Goal: Task Accomplishment & Management: Complete application form

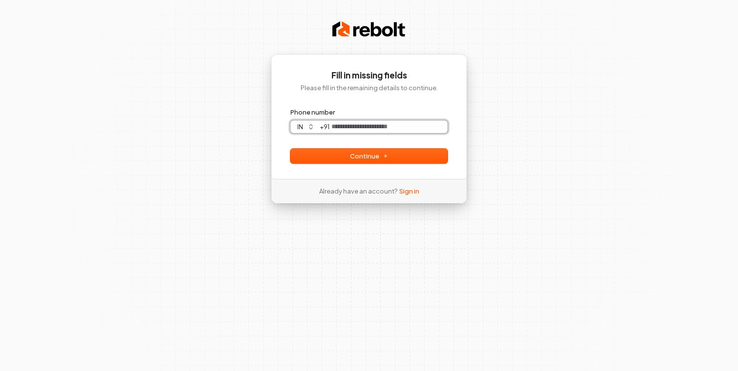
click at [352, 126] on input "Phone number" at bounding box center [388, 126] width 118 height 13
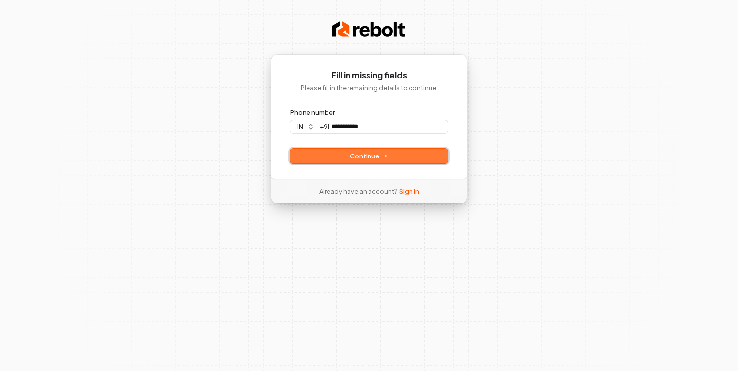
click at [345, 163] on button "Continue" at bounding box center [368, 156] width 157 height 15
type input "**********"
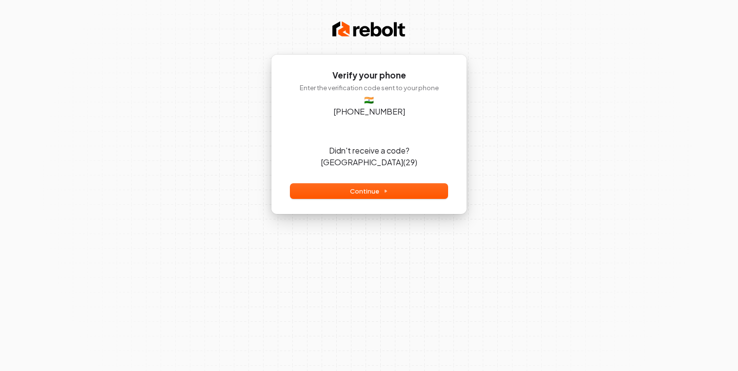
click at [313, 118] on div "Verify your phone Enter the verification code sent to your phone 🇮🇳 [PHONE_NUMB…" at bounding box center [369, 134] width 196 height 160
click at [309, 145] on input "Enter verification code" at bounding box center [368, 145] width 157 height 0
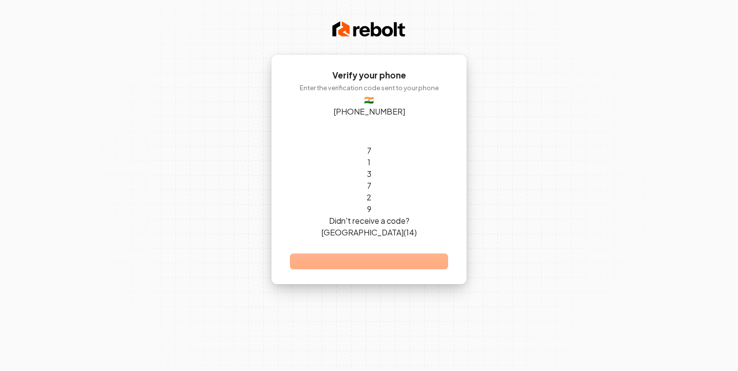
type input "******"
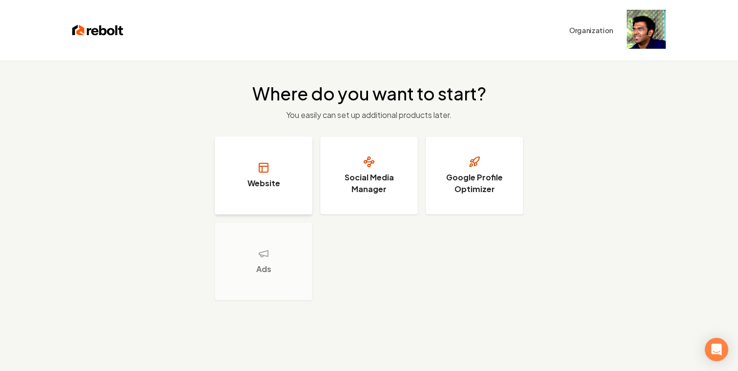
click at [266, 178] on h3 "Website" at bounding box center [263, 184] width 33 height 12
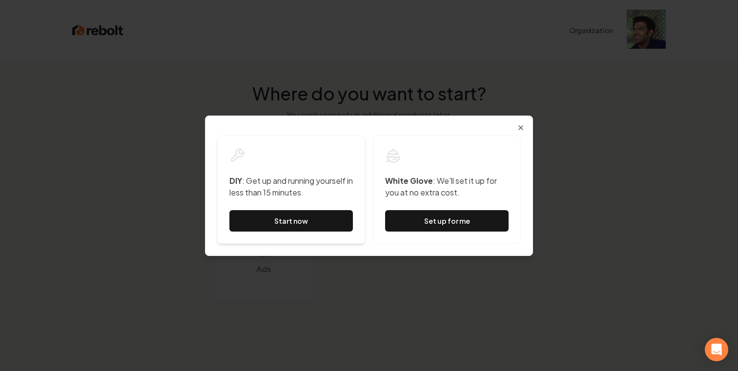
click at [270, 189] on p "DIY : Get up and running yourself in less than 15 minutes." at bounding box center [290, 186] width 123 height 23
click at [249, 200] on div "DIY : Get up and running yourself in less than 15 minutes. Start now" at bounding box center [291, 190] width 148 height 108
click at [264, 198] on p "DIY : Get up and running yourself in less than 15 minutes." at bounding box center [290, 186] width 123 height 23
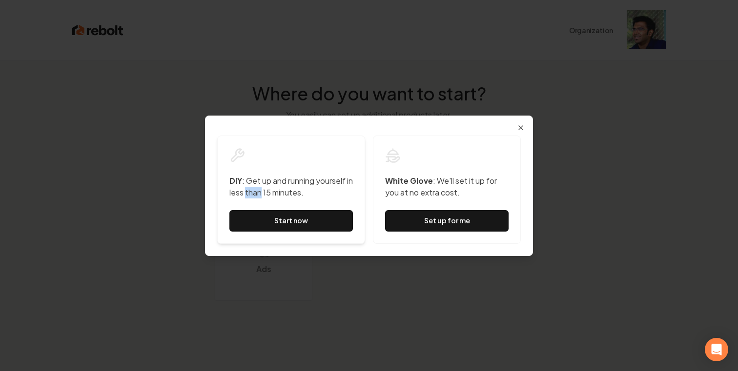
click at [264, 198] on p "DIY : Get up and running yourself in less than 15 minutes." at bounding box center [290, 186] width 123 height 23
click at [255, 197] on p "DIY : Get up and running yourself in less than 15 minutes." at bounding box center [290, 186] width 123 height 23
click at [265, 214] on link "Start now" at bounding box center [290, 220] width 123 height 21
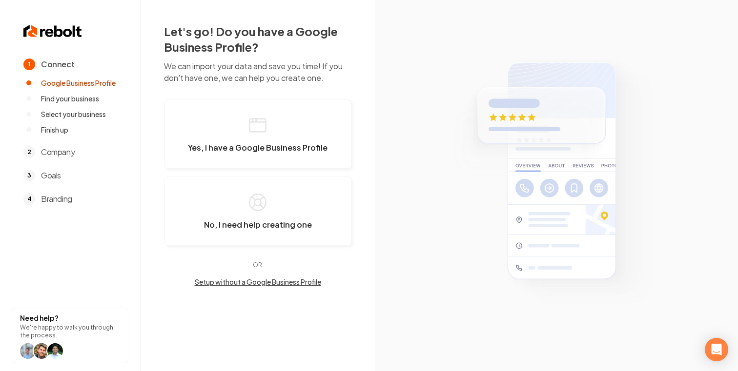
click at [395, 127] on section at bounding box center [556, 185] width 363 height 371
click at [286, 147] on span "Yes, I have a Google Business Profile" at bounding box center [258, 148] width 140 height 10
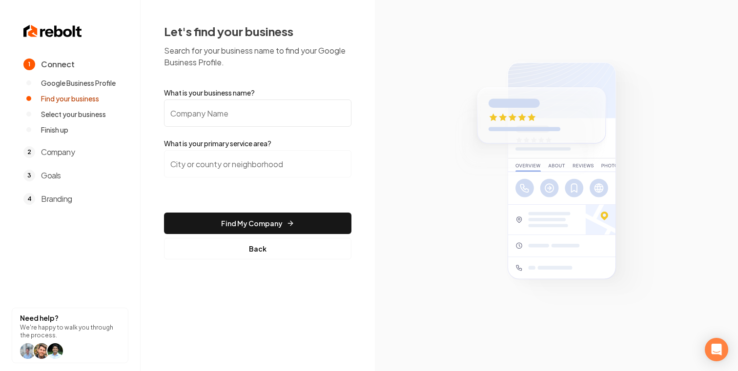
click at [267, 116] on input "What is your business name?" at bounding box center [257, 113] width 187 height 27
paste input "[URL][DOMAIN_NAME]"
type input "[URL][DOMAIN_NAME]"
click at [279, 153] on input "search" at bounding box center [257, 163] width 187 height 27
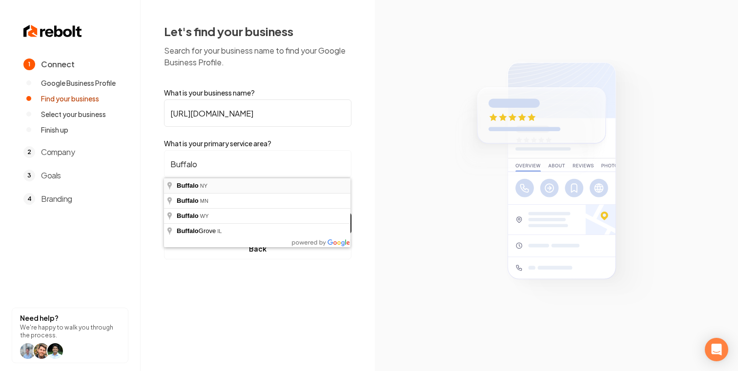
type input "[GEOGRAPHIC_DATA], [GEOGRAPHIC_DATA]"
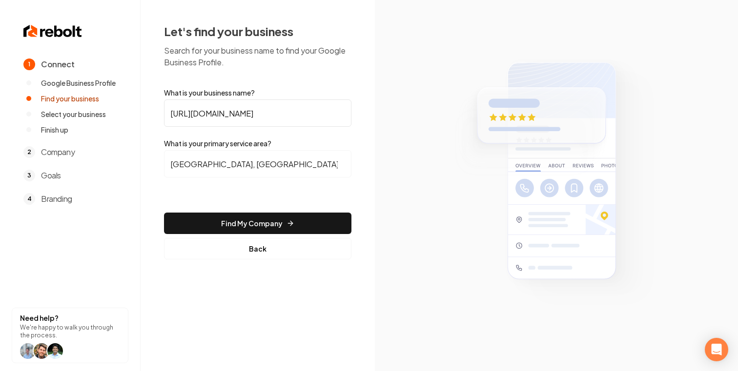
click at [262, 172] on input "[GEOGRAPHIC_DATA], [GEOGRAPHIC_DATA]" at bounding box center [257, 163] width 187 height 27
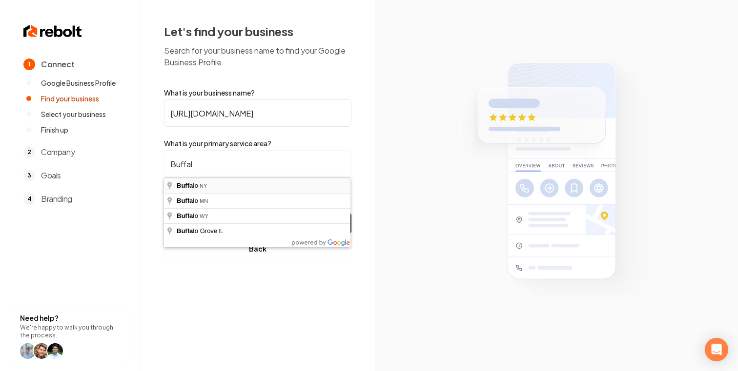
type input "[GEOGRAPHIC_DATA], [GEOGRAPHIC_DATA]"
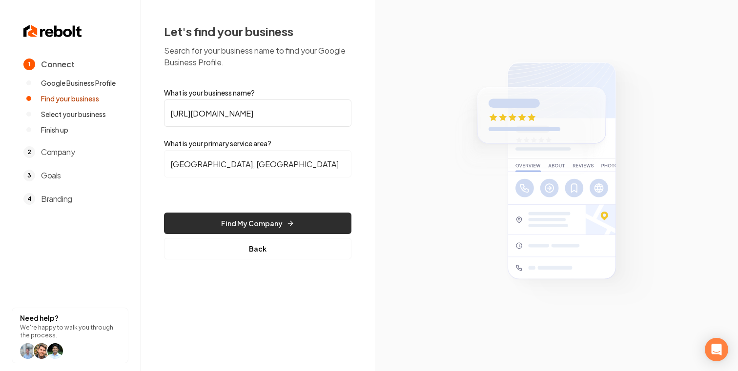
click at [238, 213] on button "Find My Company" at bounding box center [257, 223] width 187 height 21
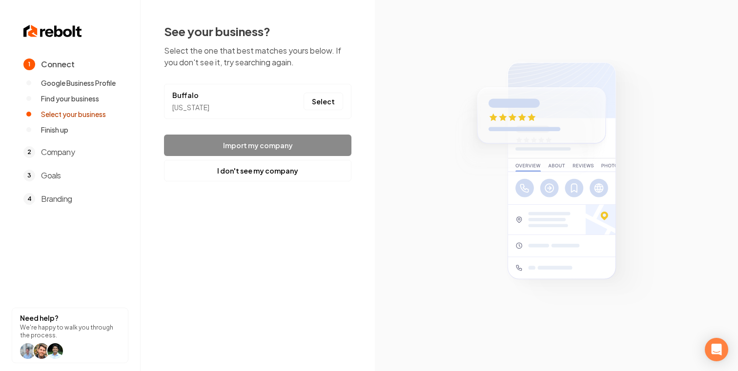
click at [268, 108] on li "Buffalo [US_STATE] Select" at bounding box center [257, 101] width 187 height 35
click at [265, 142] on footer "Import my company I don't see my company" at bounding box center [257, 158] width 187 height 47
click at [269, 122] on div "See your business? Select the one that best matches yours below. If you don't s…" at bounding box center [257, 102] width 187 height 158
click at [257, 65] on p "Select the one that best matches yours below. If you don't see it, try searchin…" at bounding box center [257, 56] width 187 height 23
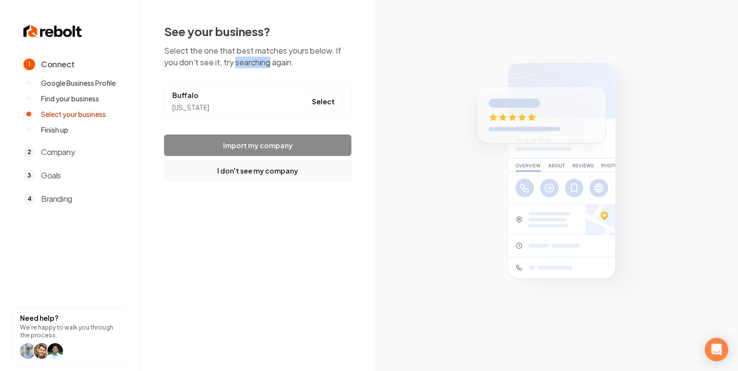
click at [246, 167] on button "I don't see my company" at bounding box center [257, 170] width 187 height 21
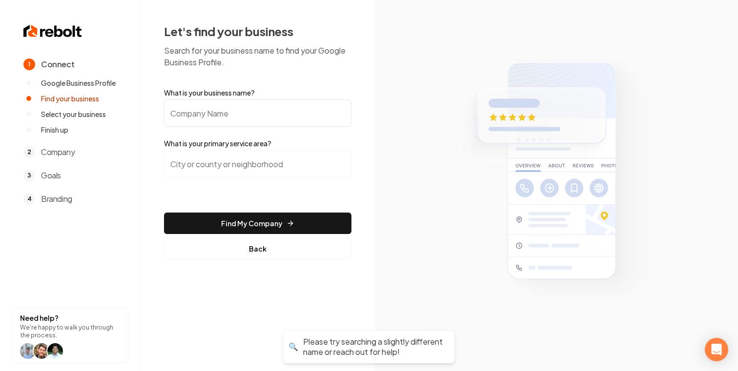
click at [245, 121] on input "What is your business name?" at bounding box center [257, 113] width 187 height 27
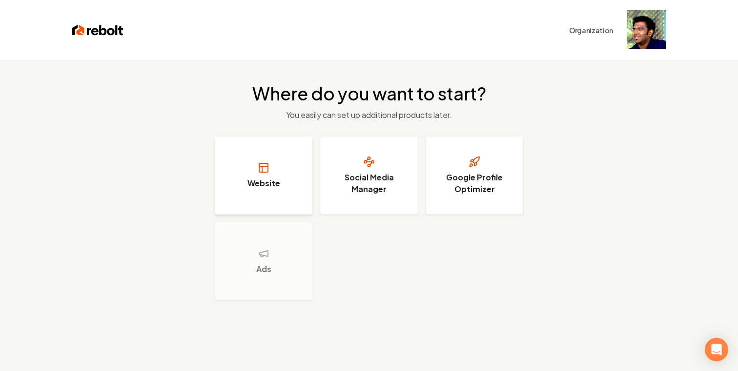
click at [238, 137] on button "Website" at bounding box center [264, 176] width 98 height 78
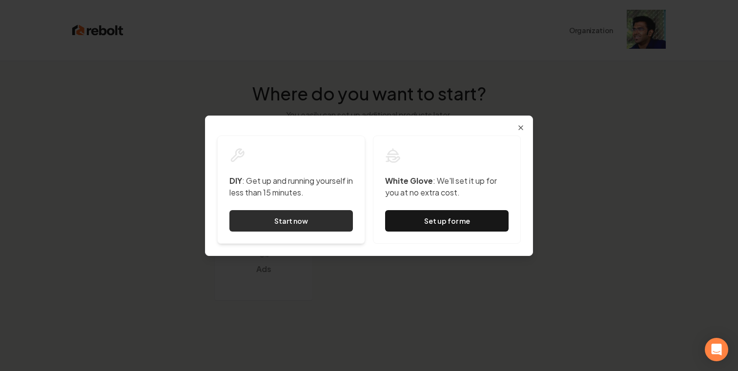
click at [331, 210] on link "Start now" at bounding box center [290, 220] width 123 height 21
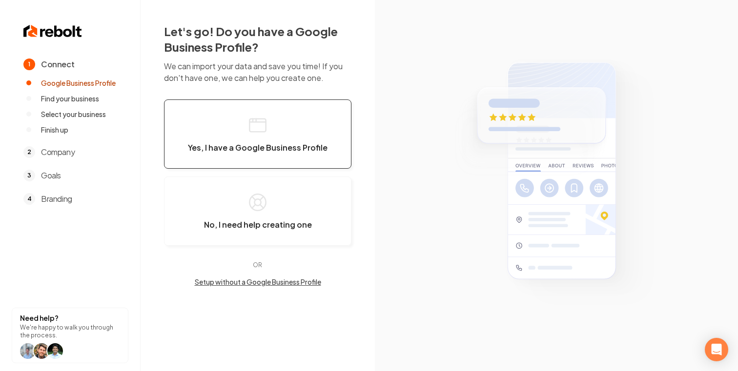
click at [298, 124] on button "Yes, I have a Google Business Profile" at bounding box center [257, 134] width 187 height 69
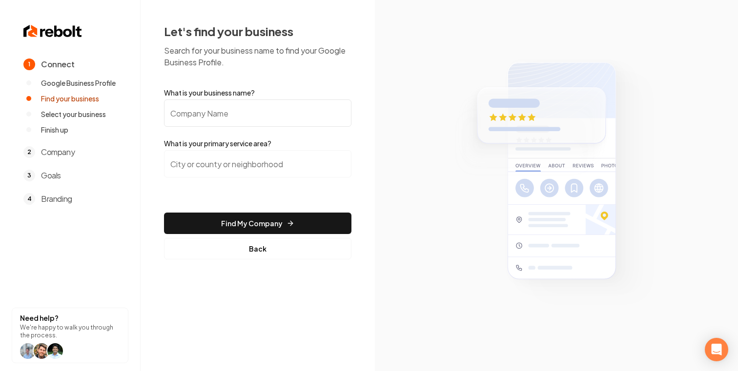
click at [276, 126] on input "What is your business name?" at bounding box center [257, 113] width 187 height 27
click at [285, 88] on label "What is your business name?" at bounding box center [257, 93] width 187 height 10
click at [285, 100] on input "What is your business name?" at bounding box center [257, 113] width 187 height 27
click at [277, 105] on input "What is your business name?" at bounding box center [257, 113] width 187 height 27
click at [277, 90] on label "What is your business name?" at bounding box center [257, 93] width 187 height 10
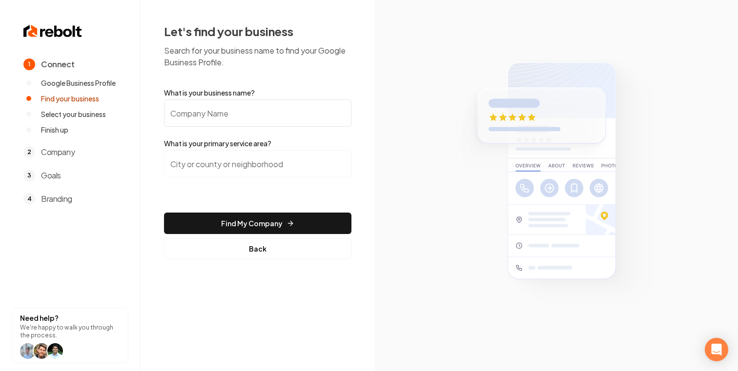
click at [277, 100] on input "What is your business name?" at bounding box center [257, 113] width 187 height 27
click at [270, 106] on input "What is your business name?" at bounding box center [257, 113] width 187 height 27
click at [274, 89] on label "What is your business name?" at bounding box center [257, 93] width 187 height 10
click at [274, 100] on input "What is your business name?" at bounding box center [257, 113] width 187 height 27
click at [265, 109] on input "What is your business name?" at bounding box center [257, 113] width 187 height 27
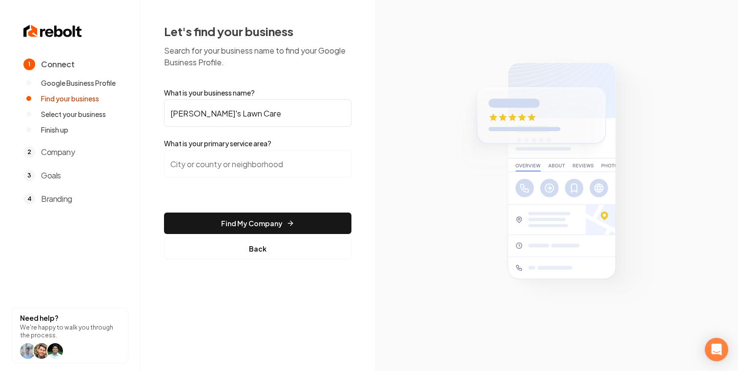
type input "[PERSON_NAME]'s Lawn Care"
click at [263, 164] on input "search" at bounding box center [257, 163] width 187 height 27
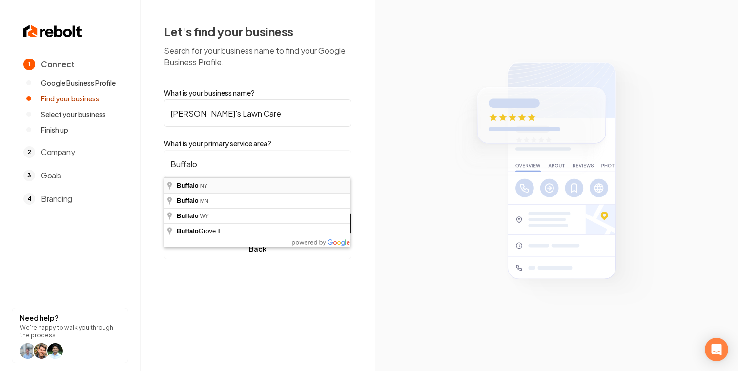
type input "[GEOGRAPHIC_DATA], [GEOGRAPHIC_DATA]"
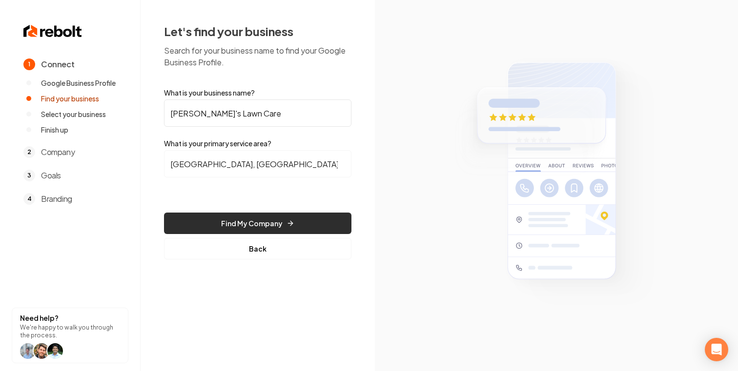
click at [250, 218] on button "Find My Company" at bounding box center [257, 223] width 187 height 21
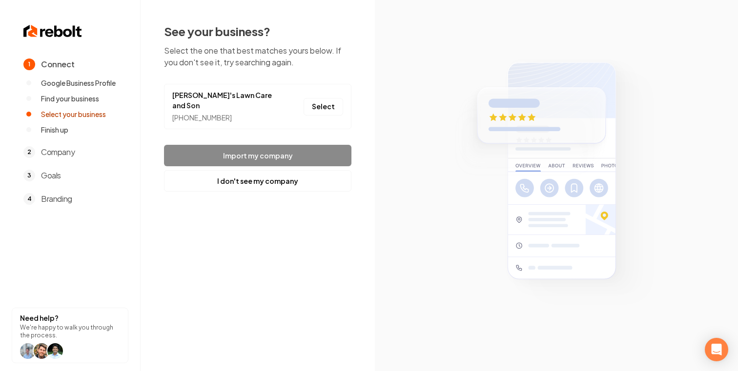
click at [271, 127] on div "See your business? Select the one that best matches yours below. If you don't s…" at bounding box center [257, 107] width 187 height 168
click at [271, 145] on footer "Import my company I don't see my company" at bounding box center [257, 168] width 187 height 47
click at [315, 107] on button "Select" at bounding box center [323, 107] width 40 height 18
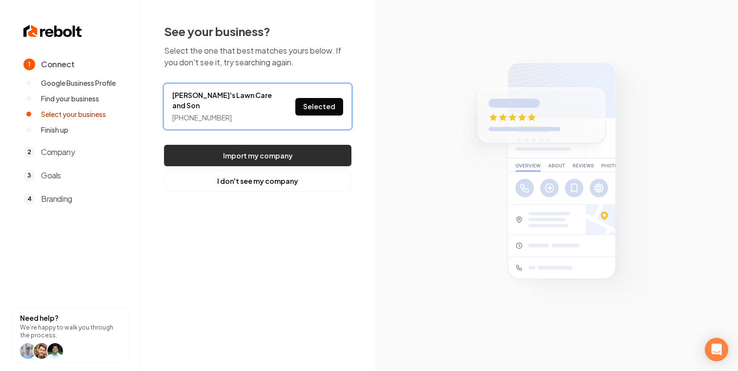
click at [295, 155] on button "Import my company" at bounding box center [257, 155] width 187 height 21
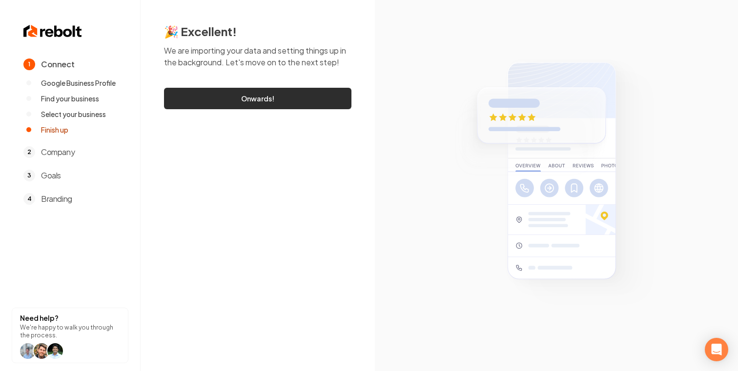
click at [328, 106] on link "Onwards!" at bounding box center [257, 98] width 187 height 21
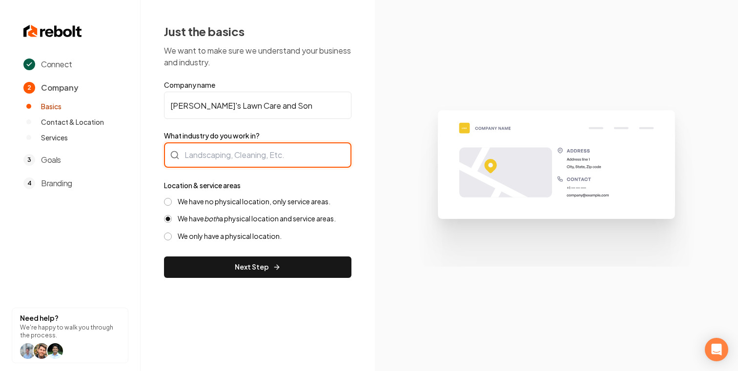
click at [319, 146] on div at bounding box center [257, 154] width 187 height 25
type input "Landscaping"
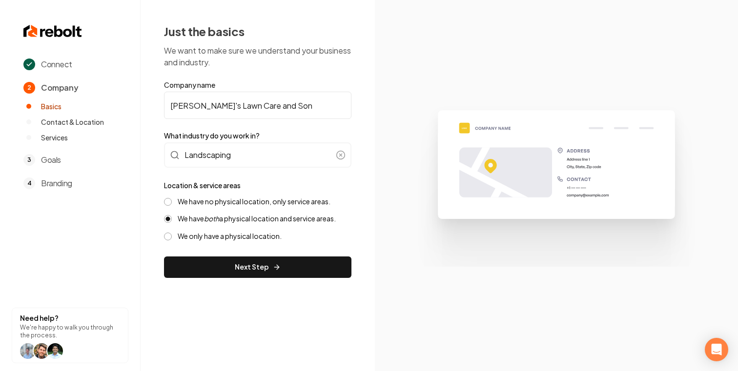
click at [275, 203] on label "We have no physical location, only service areas." at bounding box center [254, 201] width 153 height 9
click at [172, 203] on button "We have no physical location, only service areas." at bounding box center [168, 202] width 8 height 8
click at [273, 219] on label "We have both a physical location and service areas." at bounding box center [257, 218] width 158 height 9
click at [172, 219] on button "We have both a physical location and service areas." at bounding box center [168, 219] width 8 height 8
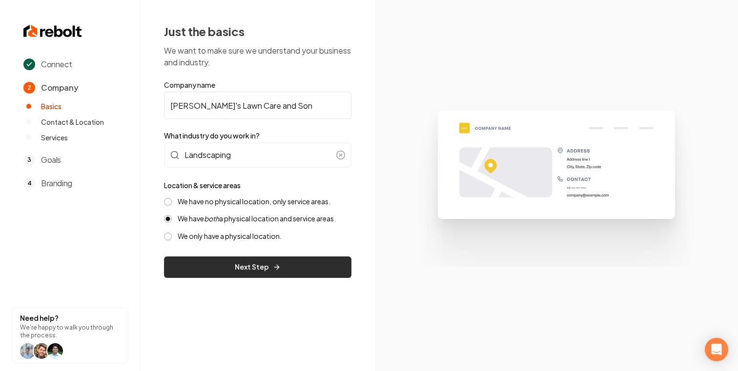
click at [269, 266] on button "Next Step" at bounding box center [257, 267] width 187 height 21
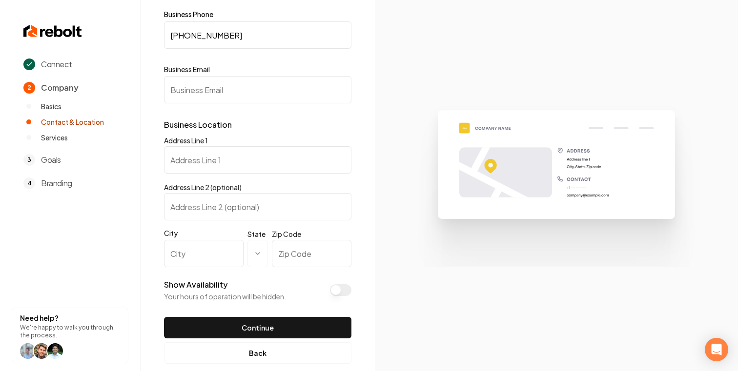
scroll to position [83, 0]
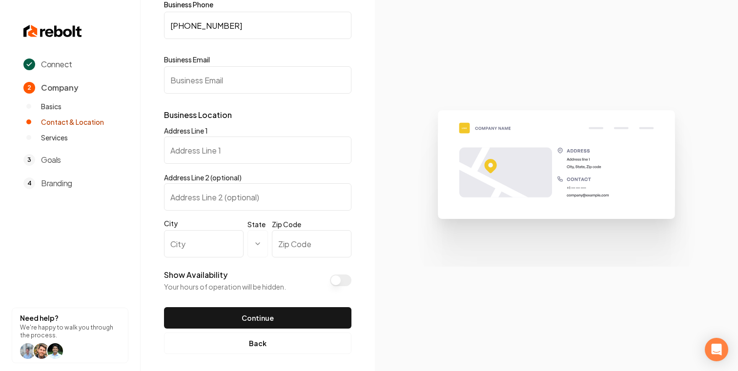
click at [284, 87] on input "Business Email" at bounding box center [257, 79] width 187 height 27
paste input "[EMAIL_ADDRESS][DOMAIN_NAME]"
type input "[EMAIL_ADDRESS][DOMAIN_NAME]"
click at [229, 137] on input "Address Line 1" at bounding box center [257, 150] width 187 height 27
click at [244, 122] on form "**********" at bounding box center [257, 165] width 187 height 328
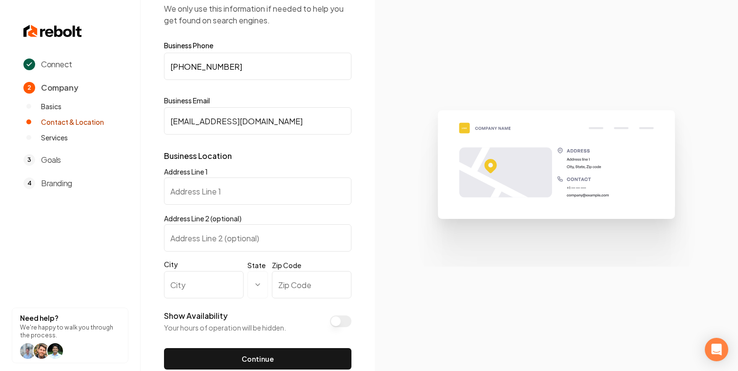
scroll to position [89, 0]
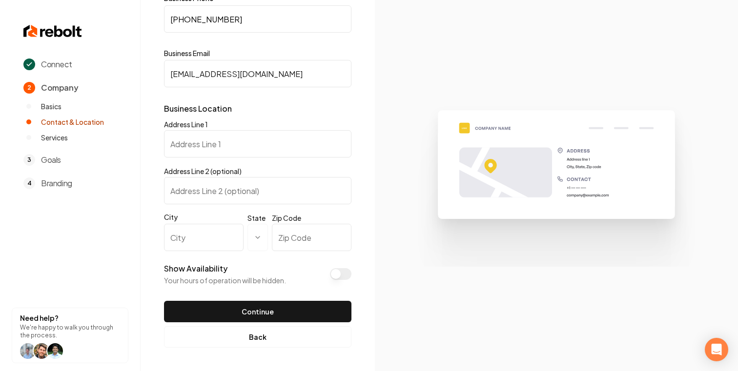
click at [237, 133] on input "Address Line 1" at bounding box center [257, 143] width 187 height 27
click at [254, 107] on p "Business Location" at bounding box center [257, 109] width 187 height 12
click at [204, 156] on input "Address Line 1" at bounding box center [257, 143] width 187 height 27
paste input "[GEOGRAPHIC_DATA]-0936"
type input "[GEOGRAPHIC_DATA]-0936"
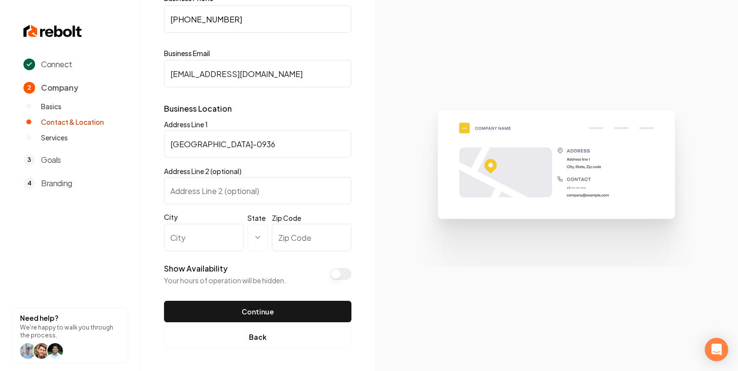
click at [214, 163] on form "**********" at bounding box center [257, 159] width 187 height 328
click at [214, 190] on input "Address Line 2 (optional)" at bounding box center [257, 190] width 187 height 27
click at [207, 233] on input "City" at bounding box center [204, 237] width 80 height 27
type input "u"
type input "Buffalo"
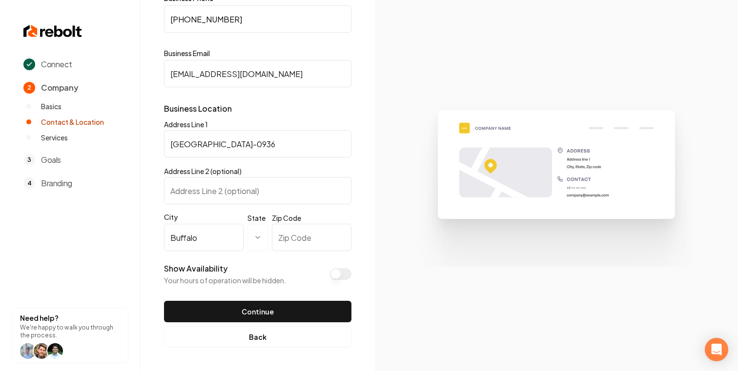
click at [283, 241] on input "Zip Code" at bounding box center [312, 237] width 80 height 27
type input "14215"
click at [253, 216] on label "State" at bounding box center [256, 218] width 18 height 9
click at [253, 224] on button "State" at bounding box center [257, 237] width 20 height 27
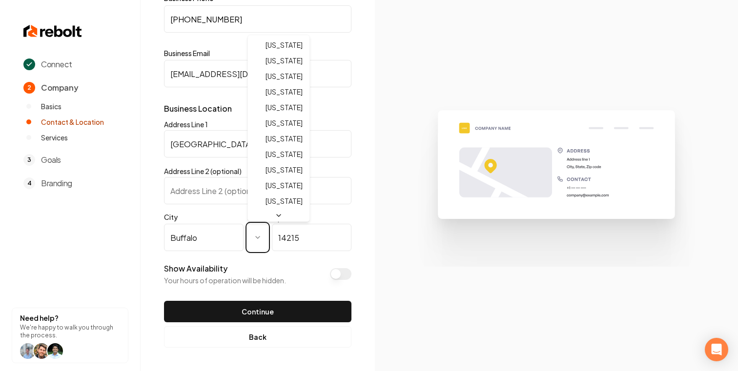
click at [223, 150] on html "**********" at bounding box center [369, 96] width 738 height 371
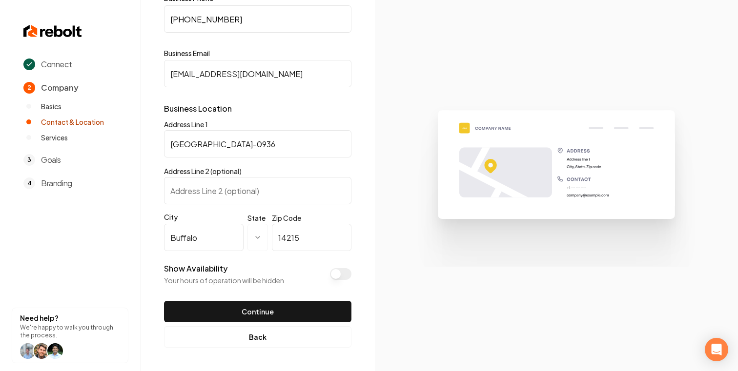
drag, startPoint x: 309, startPoint y: 142, endPoint x: 215, endPoint y: 145, distance: 94.7
click at [215, 145] on input "[GEOGRAPHIC_DATA]-0936" at bounding box center [257, 143] width 187 height 27
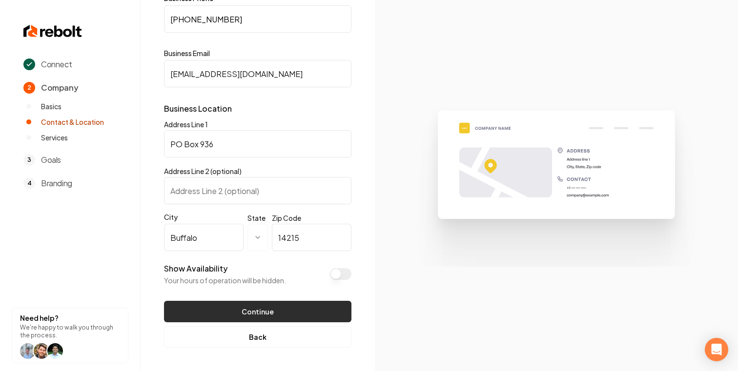
type input "PO Box 936"
click at [252, 306] on button "Continue" at bounding box center [257, 311] width 187 height 21
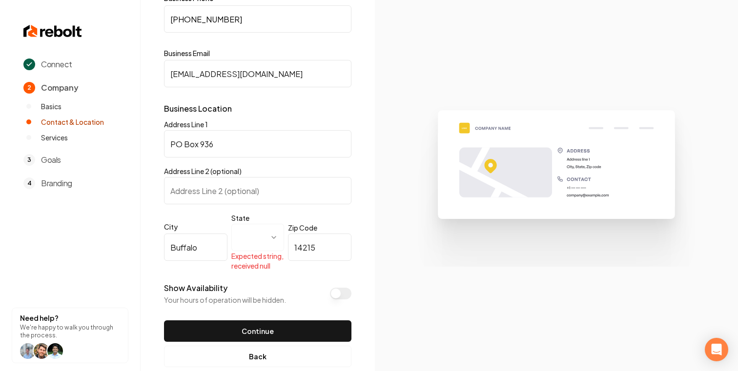
click at [260, 278] on div "**********" at bounding box center [257, 249] width 187 height 66
click at [260, 246] on html "**********" at bounding box center [369, 96] width 738 height 371
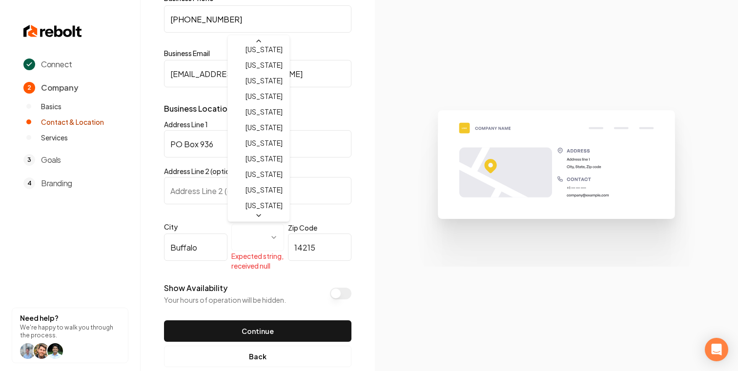
scroll to position [441, 0]
select select "**"
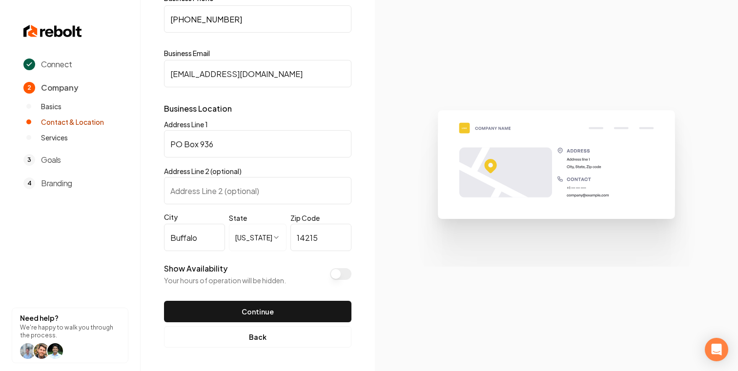
click at [268, 283] on p "Your hours of operation will be hidden." at bounding box center [225, 281] width 122 height 10
click at [340, 273] on button "Show Availability" at bounding box center [340, 274] width 21 height 12
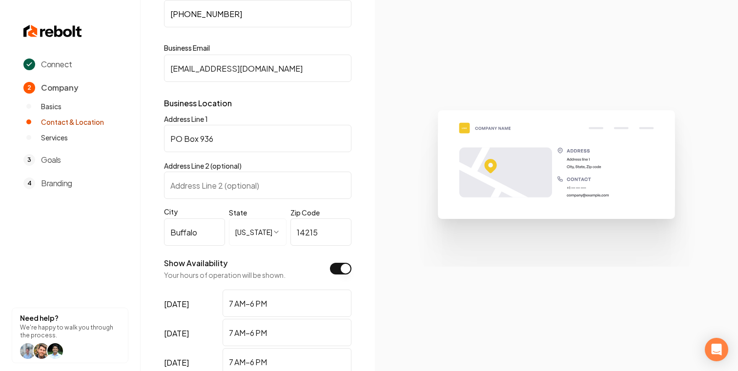
click at [347, 268] on button "Show Availability" at bounding box center [340, 269] width 21 height 12
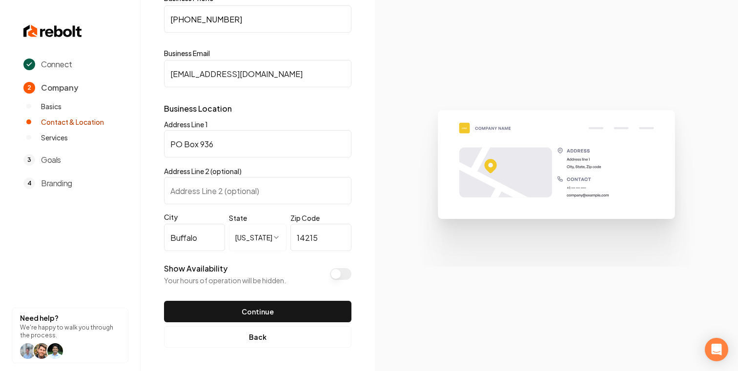
scroll to position [89, 0]
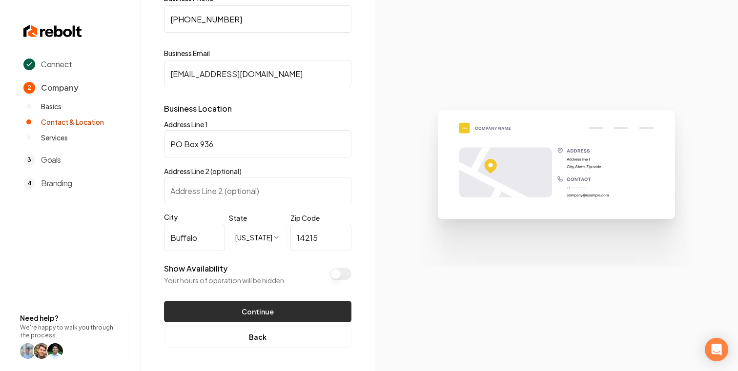
click at [308, 306] on button "Continue" at bounding box center [257, 311] width 187 height 21
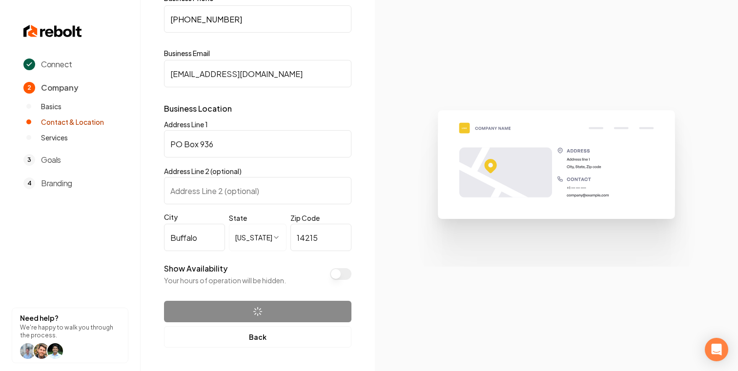
scroll to position [0, 0]
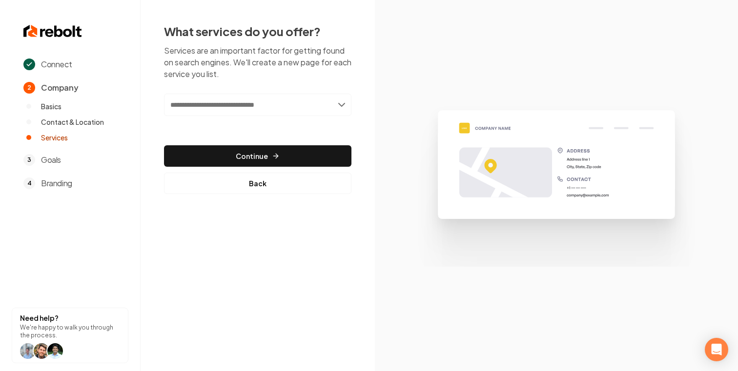
click at [297, 102] on input "text" at bounding box center [257, 105] width 187 height 22
click at [349, 107] on input "text" at bounding box center [257, 105] width 187 height 22
click at [340, 105] on input "text" at bounding box center [257, 105] width 187 height 22
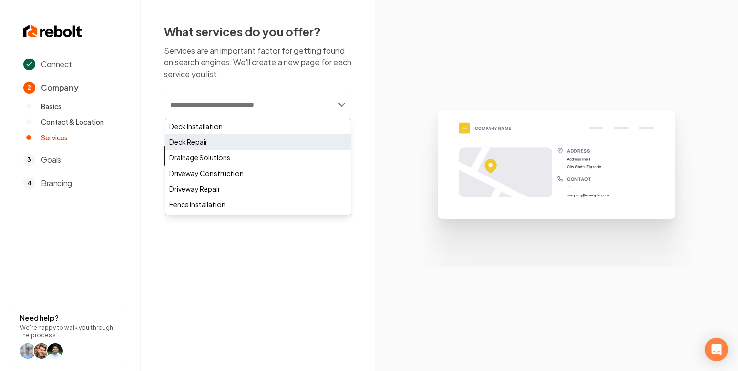
click at [240, 146] on div "Deck Repair" at bounding box center [257, 142] width 185 height 16
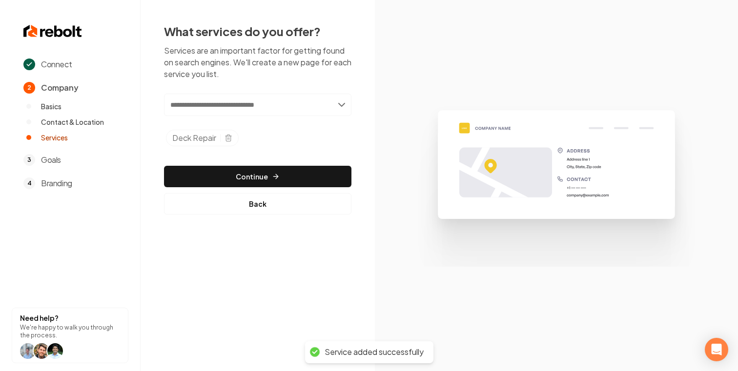
click at [253, 109] on input "text" at bounding box center [257, 105] width 187 height 22
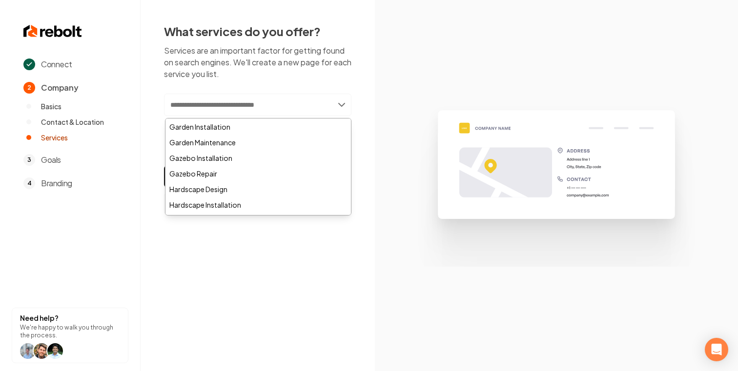
scroll to position [134, 0]
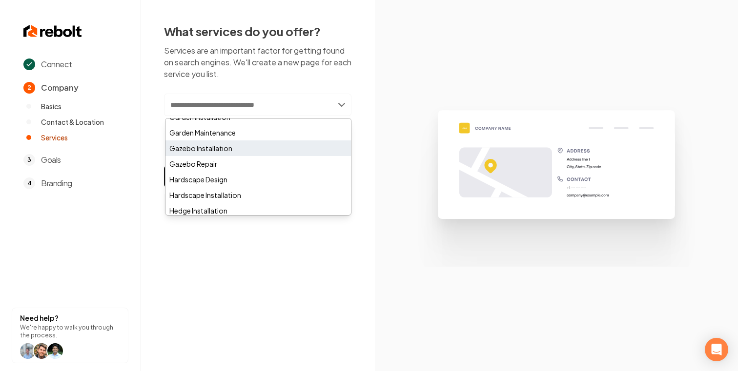
click at [241, 144] on div "Gazebo Installation" at bounding box center [257, 148] width 185 height 16
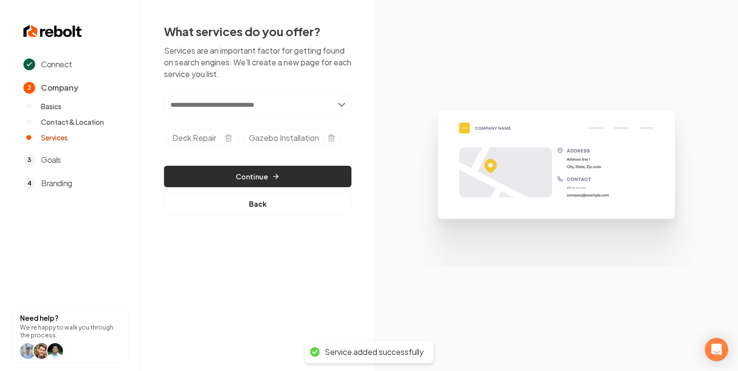
click at [279, 170] on button "Continue" at bounding box center [257, 176] width 187 height 21
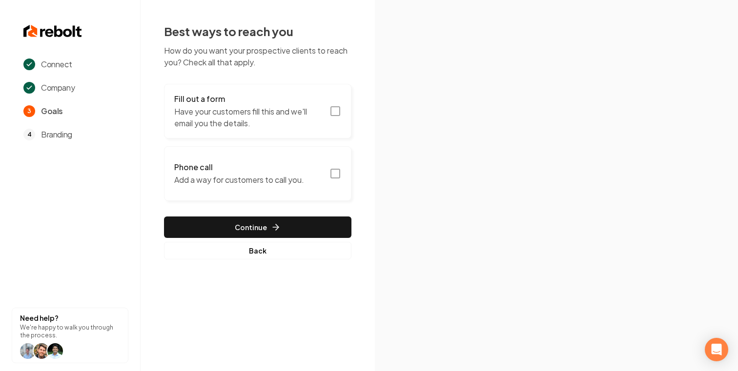
click at [299, 130] on button "Fill out a form Have your customers fill this and we'll email you the details." at bounding box center [257, 111] width 187 height 55
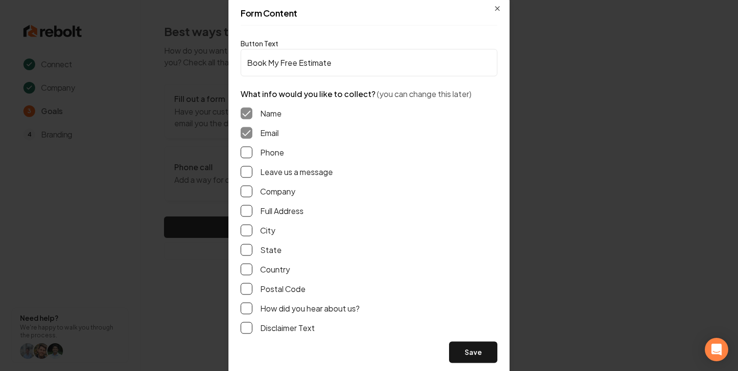
click at [248, 148] on button "Phone" at bounding box center [246, 152] width 12 height 12
click at [472, 355] on button "Save" at bounding box center [473, 351] width 48 height 21
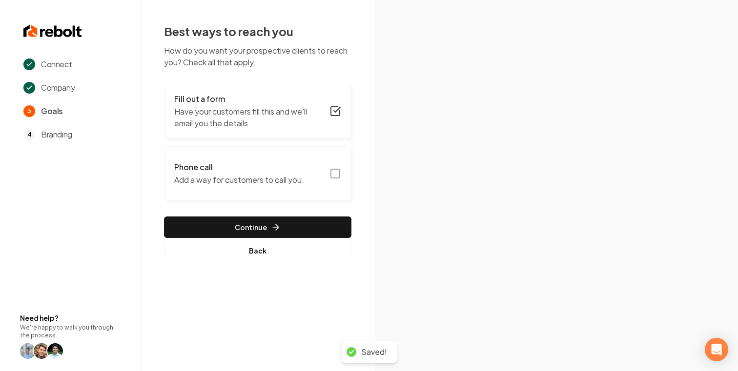
click at [230, 173] on h3 "Phone call" at bounding box center [239, 167] width 130 height 12
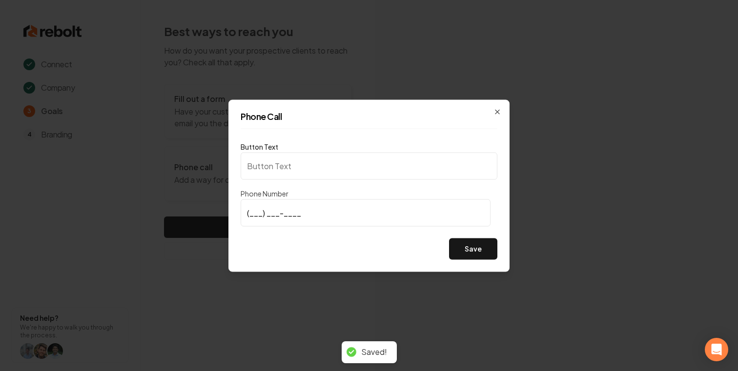
type input "Call us"
type input "[PHONE_NUMBER]"
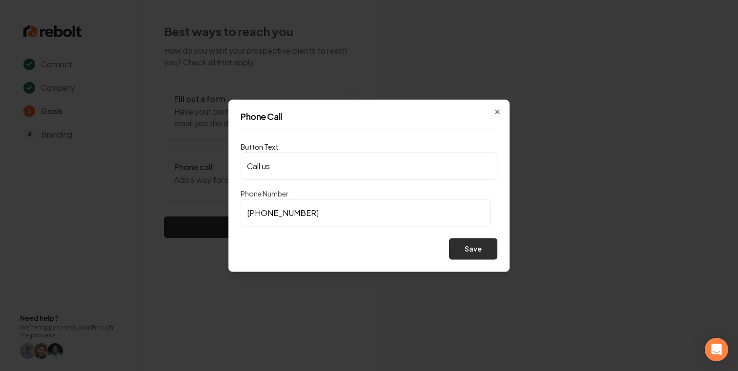
click at [457, 248] on button "Save" at bounding box center [473, 248] width 48 height 21
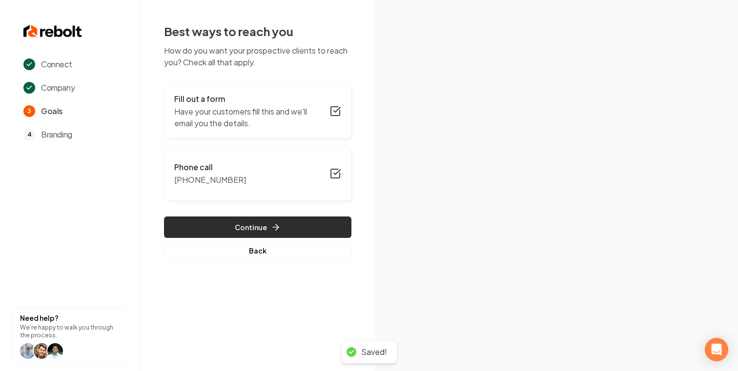
click at [216, 220] on button "Continue" at bounding box center [257, 227] width 187 height 21
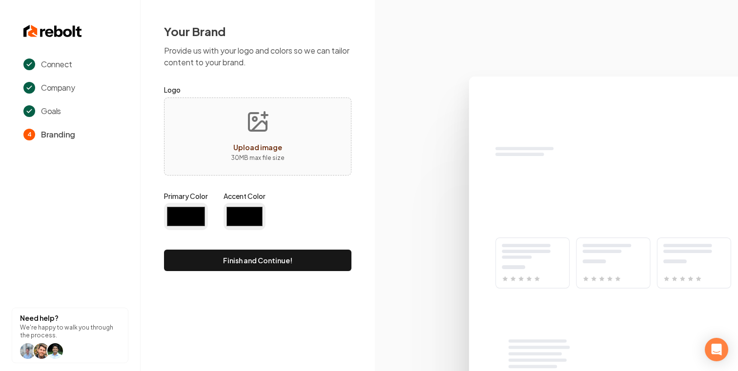
type input "#194d33"
type input "#70be00"
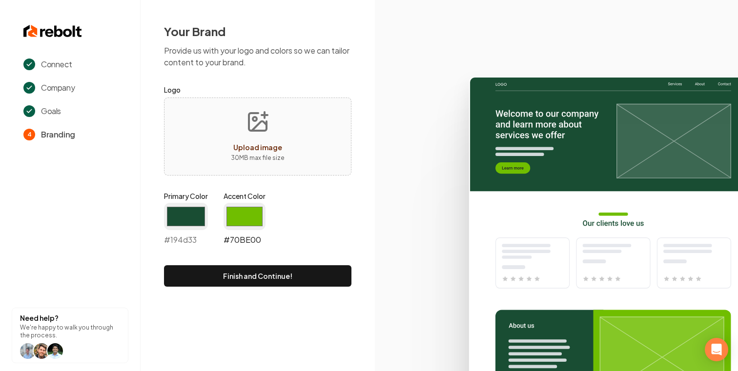
click at [260, 212] on input "#70be00" at bounding box center [244, 216] width 42 height 27
click at [172, 225] on input "#194d33" at bounding box center [186, 216] width 44 height 27
click at [347, 186] on form "Logo Upload image 30 MB max file size Primary Color #194d33 #194d33 Accent Colo…" at bounding box center [257, 185] width 187 height 203
click at [263, 132] on icon "Upload image" at bounding box center [257, 121] width 23 height 23
click at [232, 123] on button "Upload image 30 MB max file size" at bounding box center [257, 136] width 69 height 68
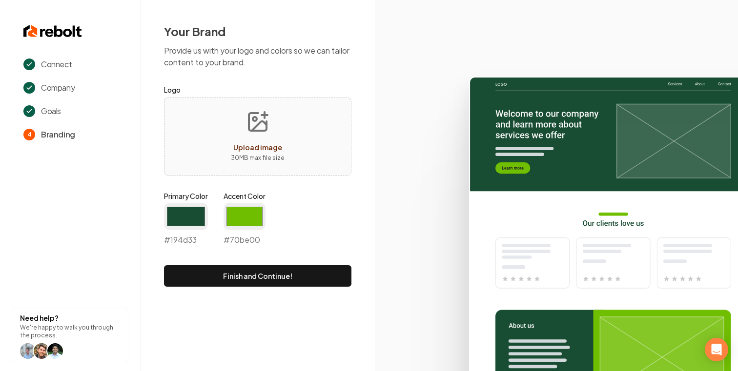
type input "**********"
click at [301, 238] on div "Primary Color #194d33 #194d33 Accent Color #70be00 #70be00" at bounding box center [257, 220] width 187 height 59
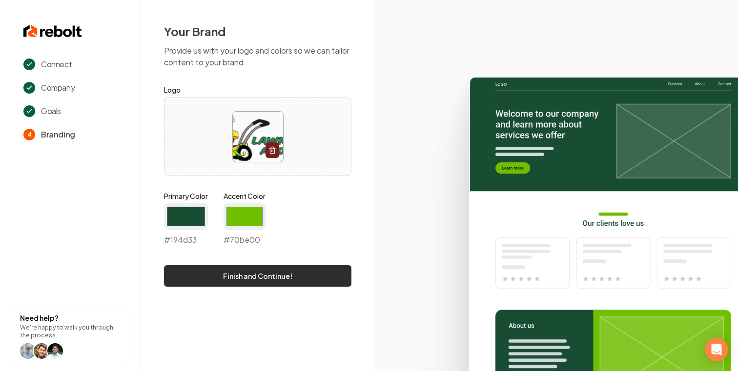
click at [287, 277] on button "Finish and Continue!" at bounding box center [257, 275] width 187 height 21
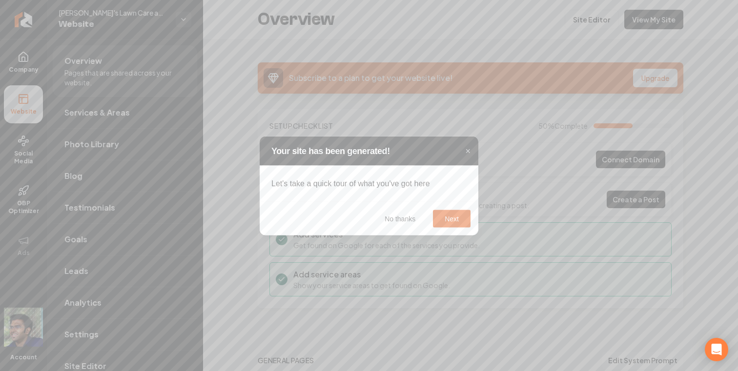
click at [435, 221] on button "Next" at bounding box center [452, 219] width 38 height 18
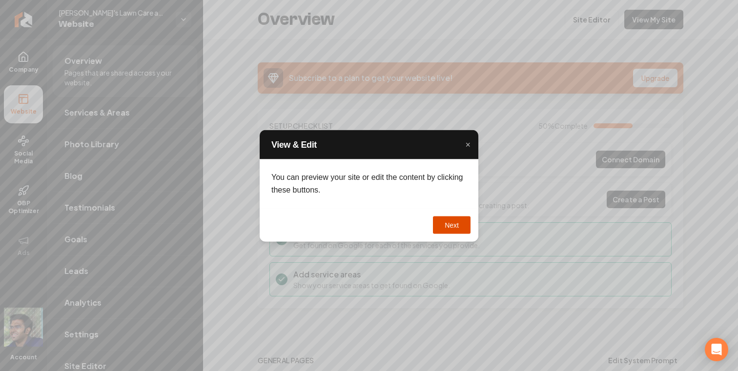
click at [439, 221] on button "Next" at bounding box center [452, 225] width 38 height 18
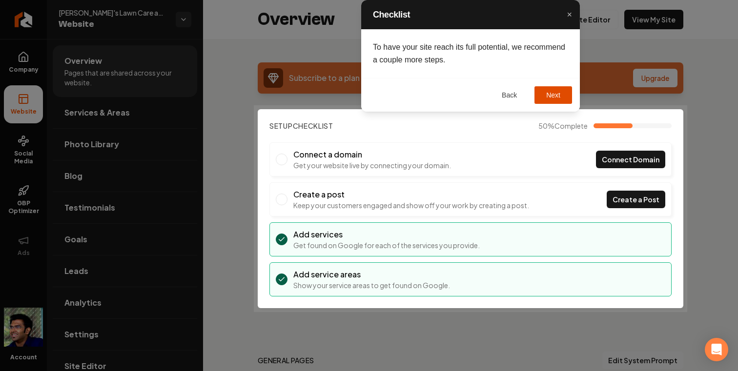
click at [546, 97] on button "Next" at bounding box center [553, 95] width 38 height 18
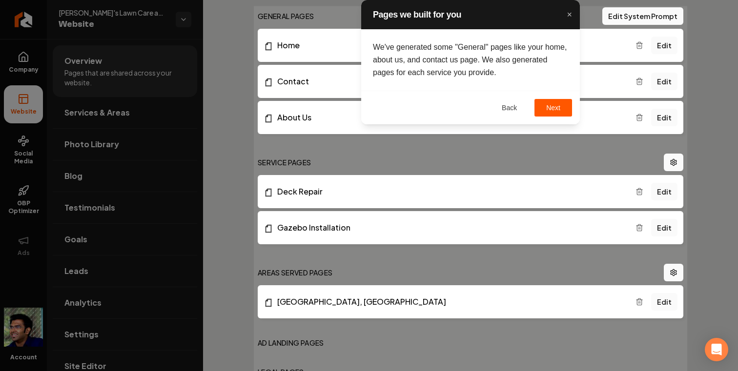
scroll to position [352, 0]
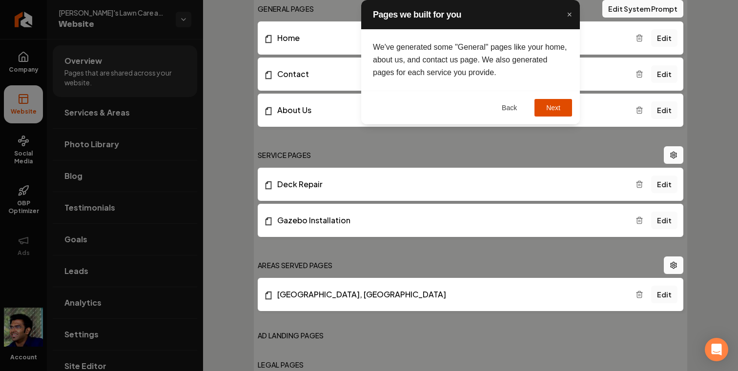
click at [542, 112] on button "Next" at bounding box center [553, 108] width 38 height 18
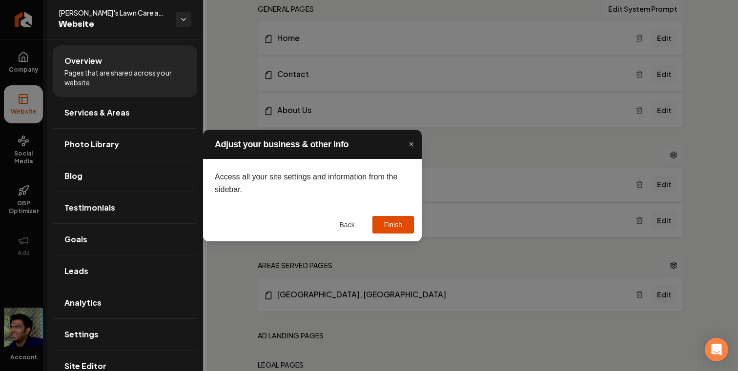
click at [397, 222] on button "Finish" at bounding box center [392, 225] width 41 height 18
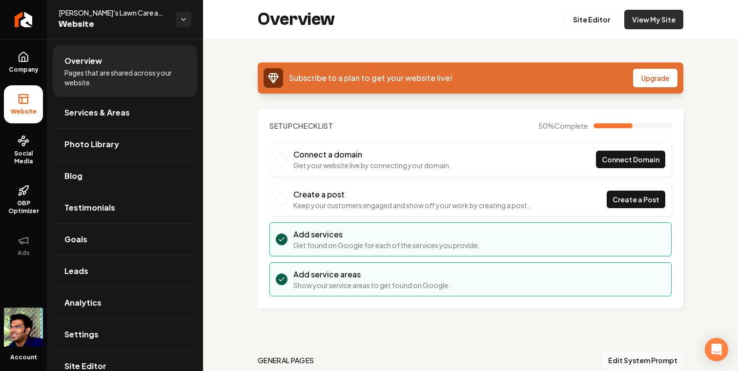
click at [654, 27] on link "View My Site" at bounding box center [653, 20] width 59 height 20
click at [332, 163] on p "Get your website live by connecting your domain." at bounding box center [372, 165] width 158 height 10
click at [314, 199] on h3 "Create a post" at bounding box center [411, 195] width 236 height 12
click at [648, 162] on span "Connect Domain" at bounding box center [630, 160] width 58 height 10
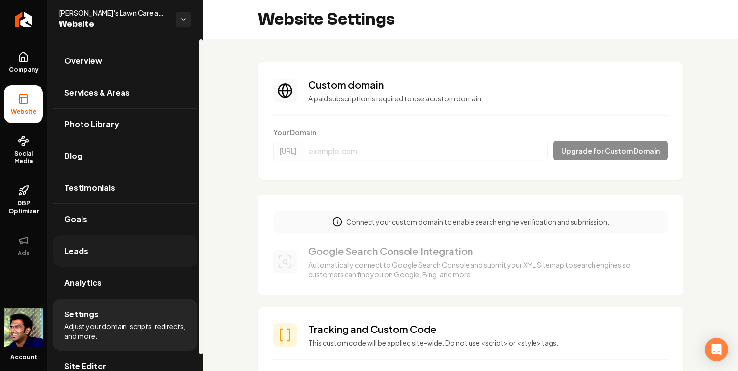
click at [112, 254] on link "Leads" at bounding box center [125, 251] width 144 height 31
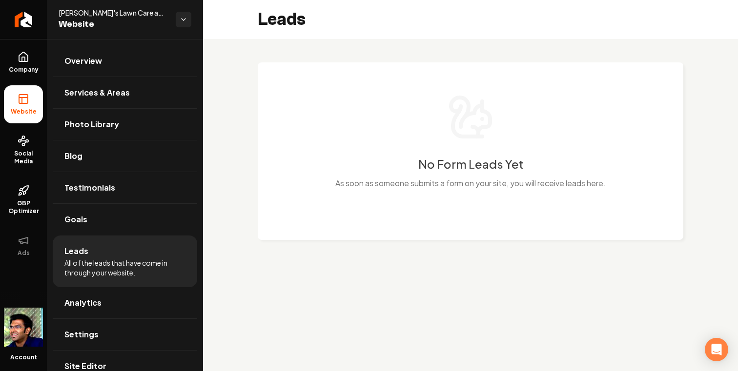
click at [280, 170] on div "No Form Leads Yet As soon as someone submits a form on your site, you will rece…" at bounding box center [470, 147] width 386 height 107
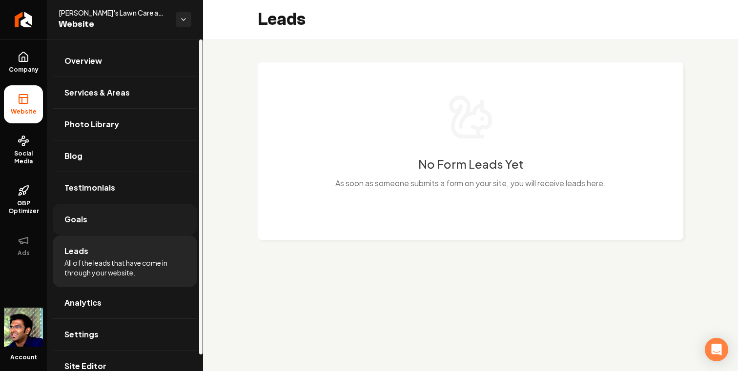
click at [144, 212] on link "Goals" at bounding box center [125, 219] width 144 height 31
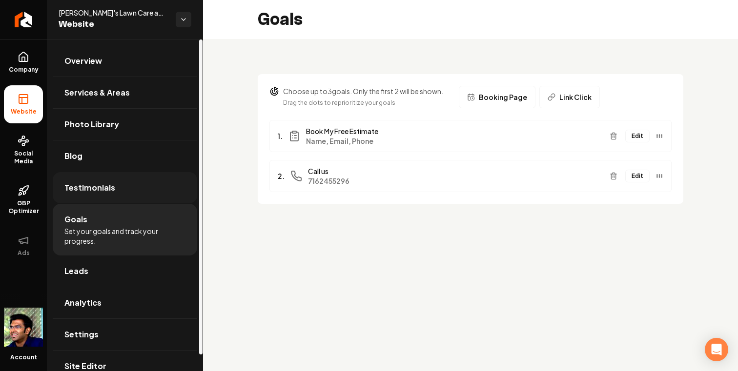
click at [150, 195] on link "Testimonials" at bounding box center [125, 187] width 144 height 31
click at [149, 187] on link "Testimonials" at bounding box center [125, 187] width 144 height 31
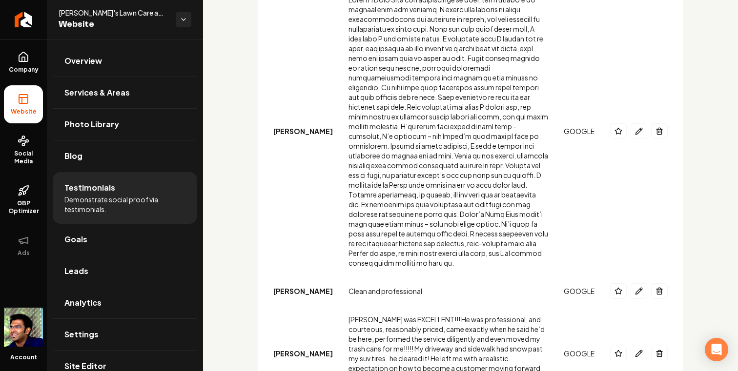
scroll to position [1506, 0]
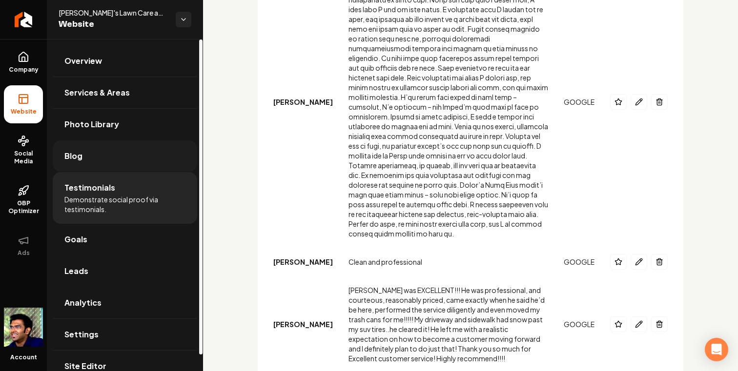
click at [130, 162] on link "Blog" at bounding box center [125, 155] width 144 height 31
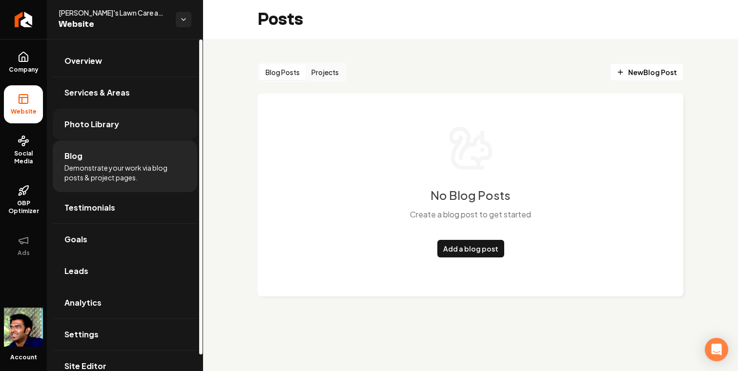
click at [138, 131] on link "Photo Library" at bounding box center [125, 124] width 144 height 31
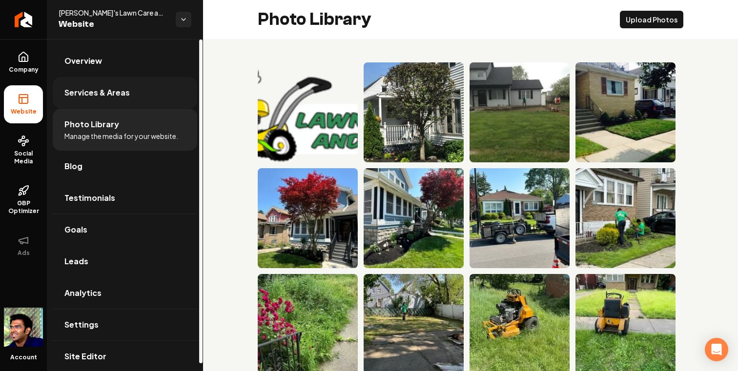
click at [161, 102] on link "Services & Areas" at bounding box center [125, 92] width 144 height 31
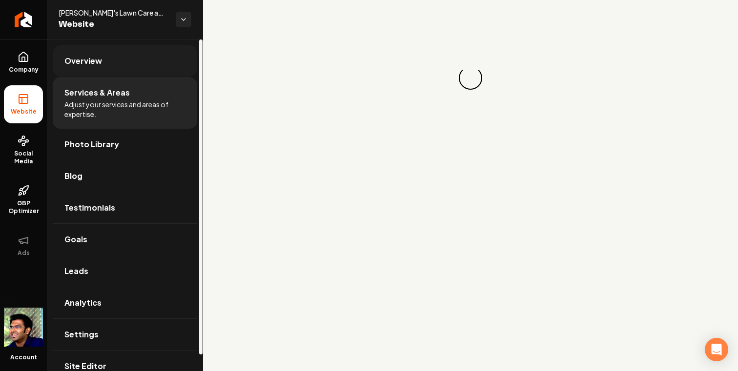
click at [149, 54] on link "Overview" at bounding box center [125, 60] width 144 height 31
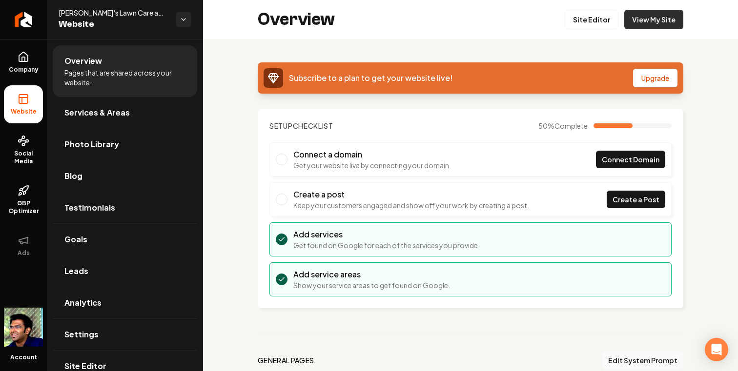
click at [638, 26] on link "View My Site" at bounding box center [653, 20] width 59 height 20
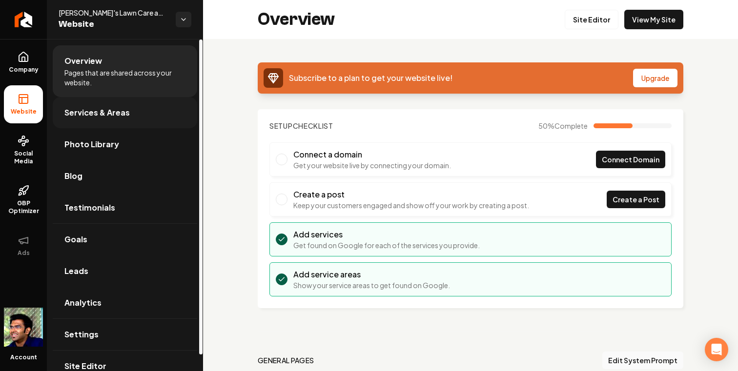
click at [157, 99] on link "Services & Areas" at bounding box center [125, 112] width 144 height 31
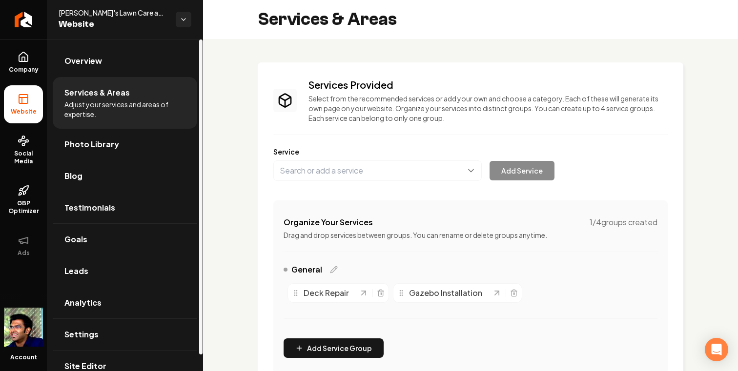
click at [216, 145] on div "Services Provided Select from the recommended services or add your own and choo…" at bounding box center [470, 305] width 535 height 533
click at [140, 136] on link "Photo Library" at bounding box center [125, 144] width 144 height 31
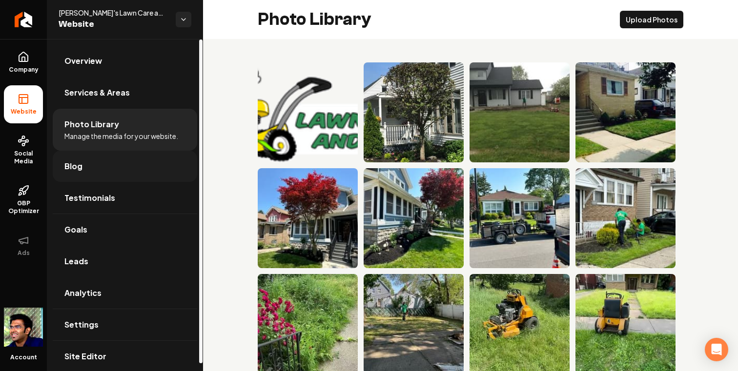
click at [131, 160] on link "Blog" at bounding box center [125, 166] width 144 height 31
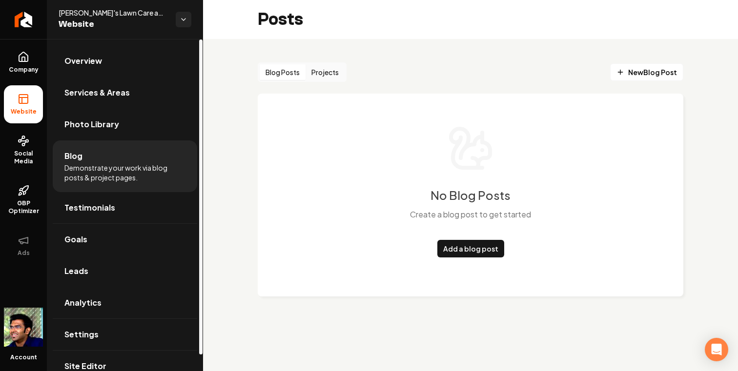
click at [124, 192] on li "Blog Demonstrate your work via blog posts & project pages." at bounding box center [125, 166] width 144 height 52
click at [121, 214] on link "Testimonials" at bounding box center [125, 207] width 144 height 31
click at [18, 210] on span "GBP Optimizer" at bounding box center [23, 208] width 39 height 16
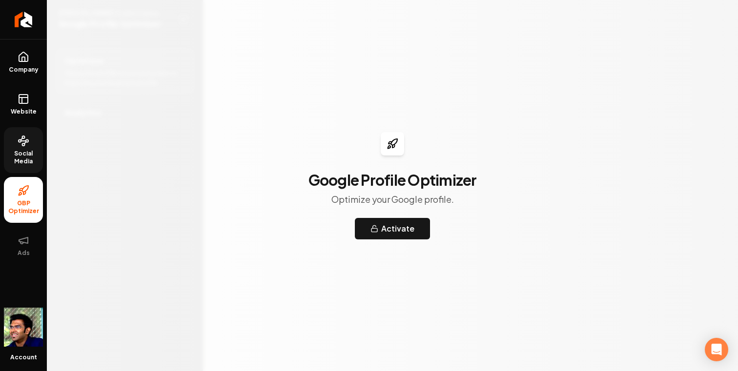
click at [29, 145] on icon at bounding box center [24, 141] width 12 height 12
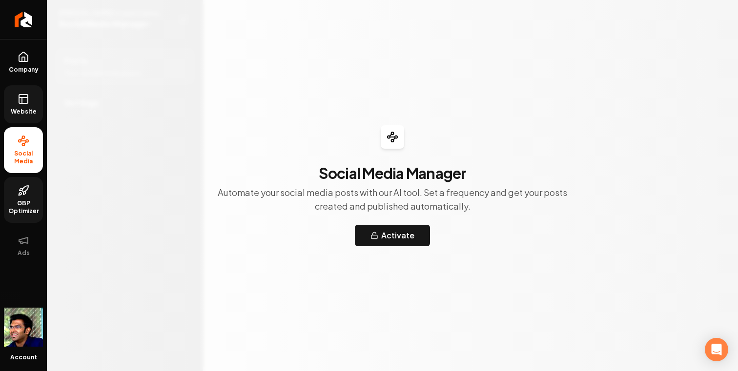
click at [27, 96] on rect at bounding box center [23, 99] width 9 height 9
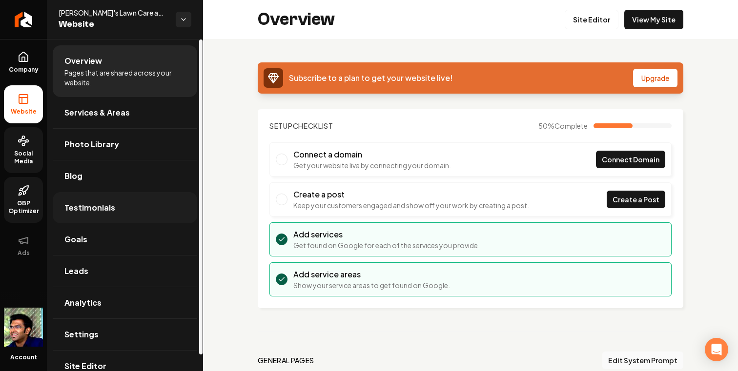
click at [107, 200] on link "Testimonials" at bounding box center [125, 207] width 144 height 31
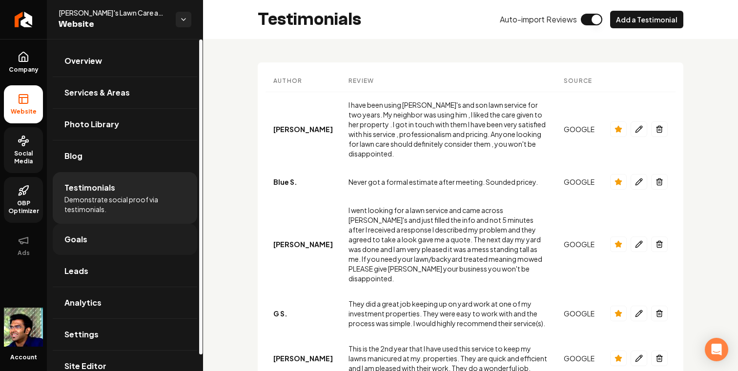
click at [101, 250] on link "Goals" at bounding box center [125, 239] width 144 height 31
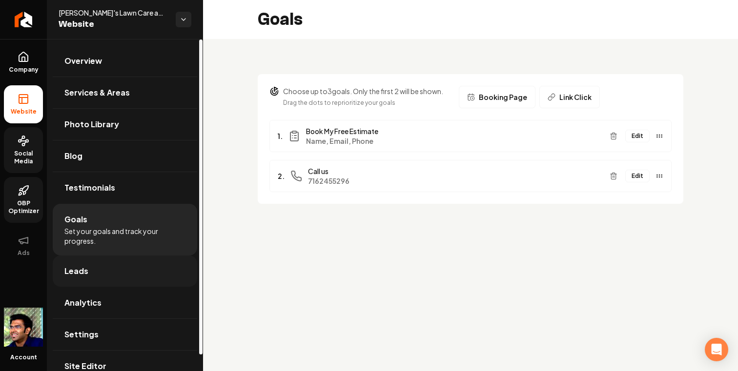
scroll to position [17, 0]
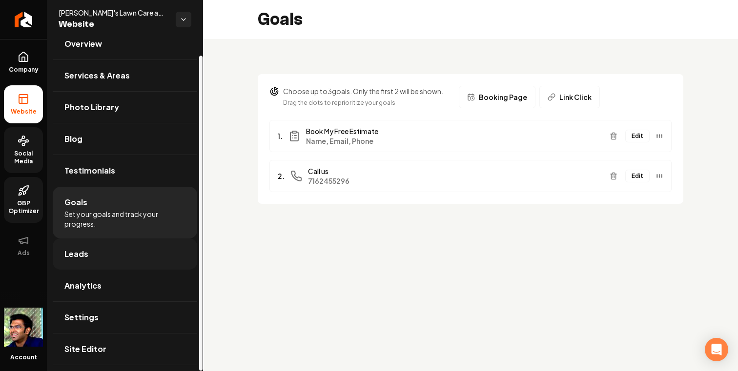
click at [102, 240] on link "Leads" at bounding box center [125, 254] width 144 height 31
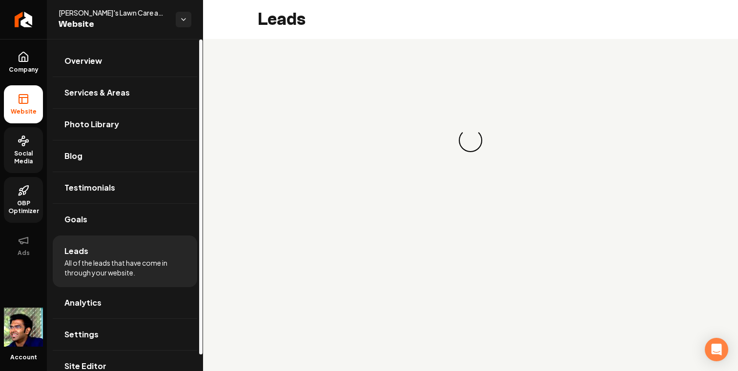
click at [100, 280] on li "Leads All of the leads that have come in through your website." at bounding box center [125, 262] width 144 height 52
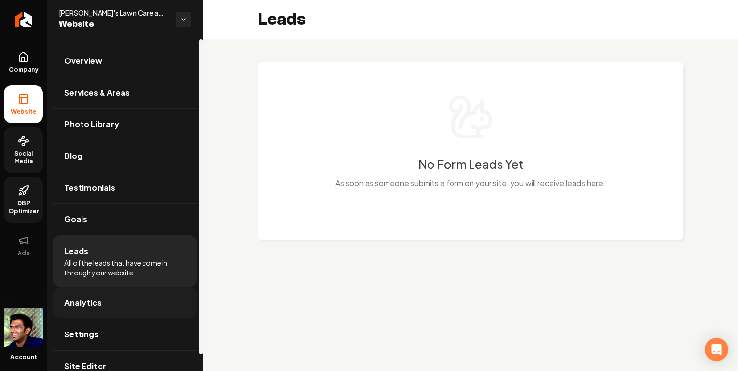
click at [100, 300] on link "Analytics" at bounding box center [125, 302] width 144 height 31
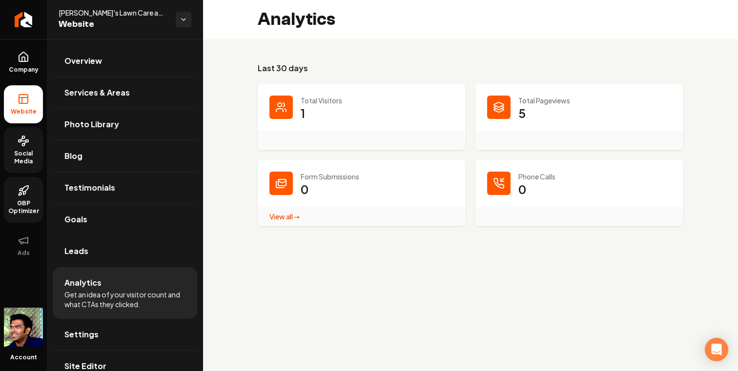
click at [303, 98] on p "Total Visitors" at bounding box center [376, 101] width 153 height 10
click at [331, 74] on h3 "Last 30 days" at bounding box center [470, 68] width 425 height 12
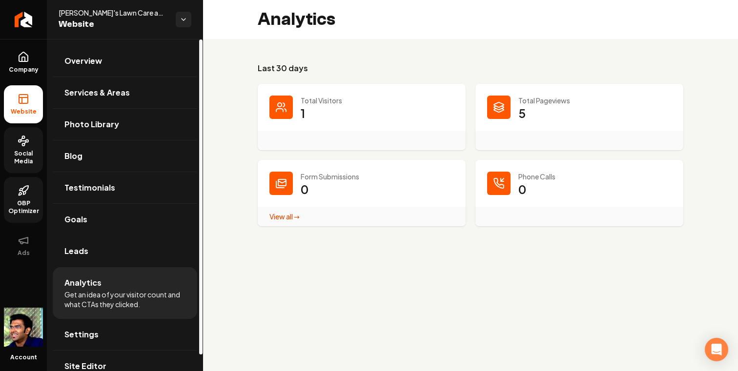
click at [36, 150] on span "Social Media" at bounding box center [23, 158] width 39 height 16
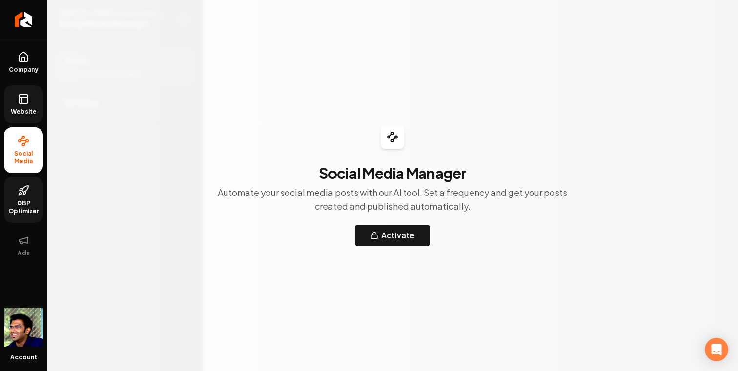
click at [32, 93] on link "Website" at bounding box center [23, 104] width 39 height 38
